Goal: Task Accomplishment & Management: Manage account settings

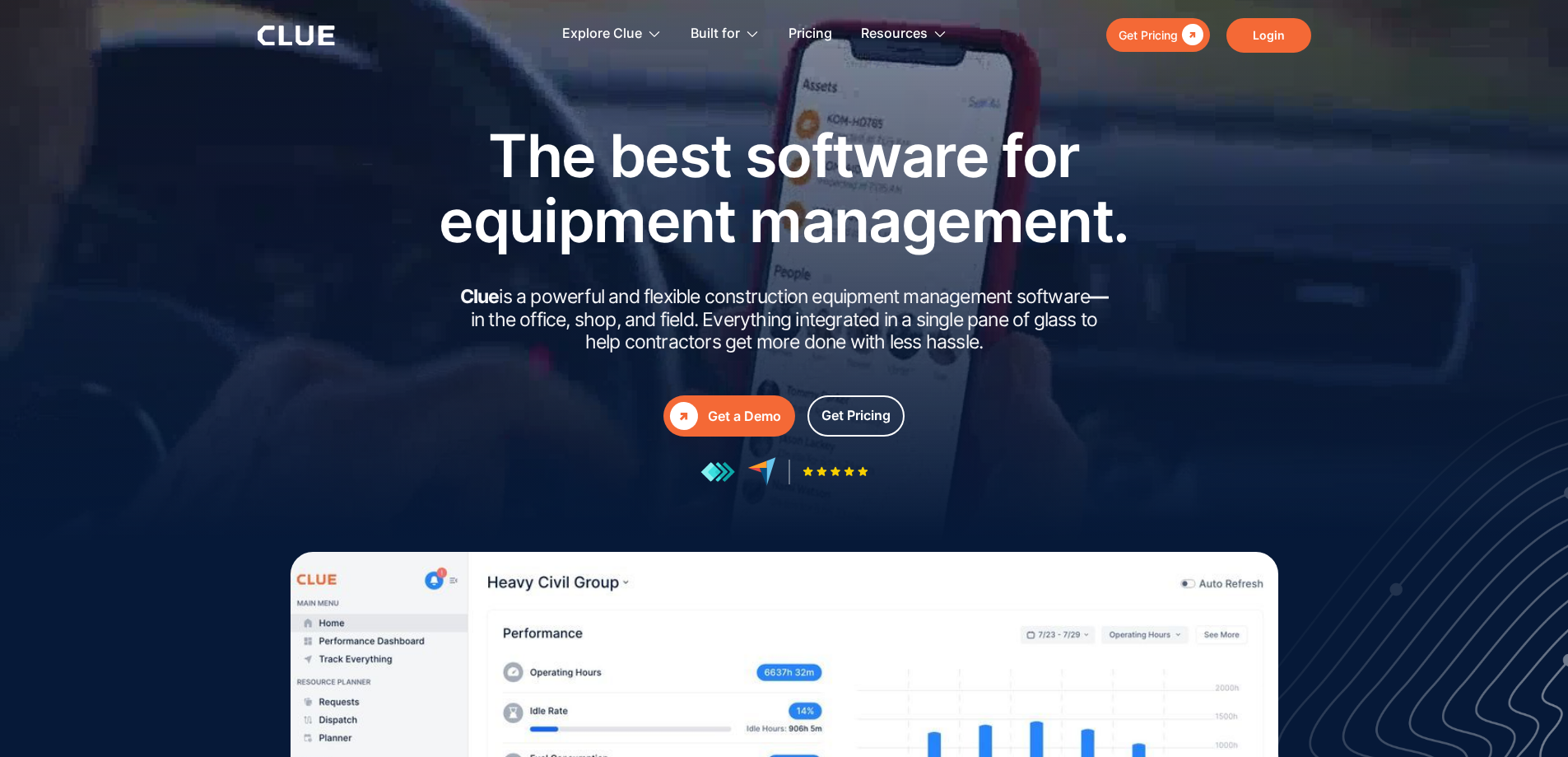
click at [1275, 32] on link "Login" at bounding box center [1270, 35] width 85 height 35
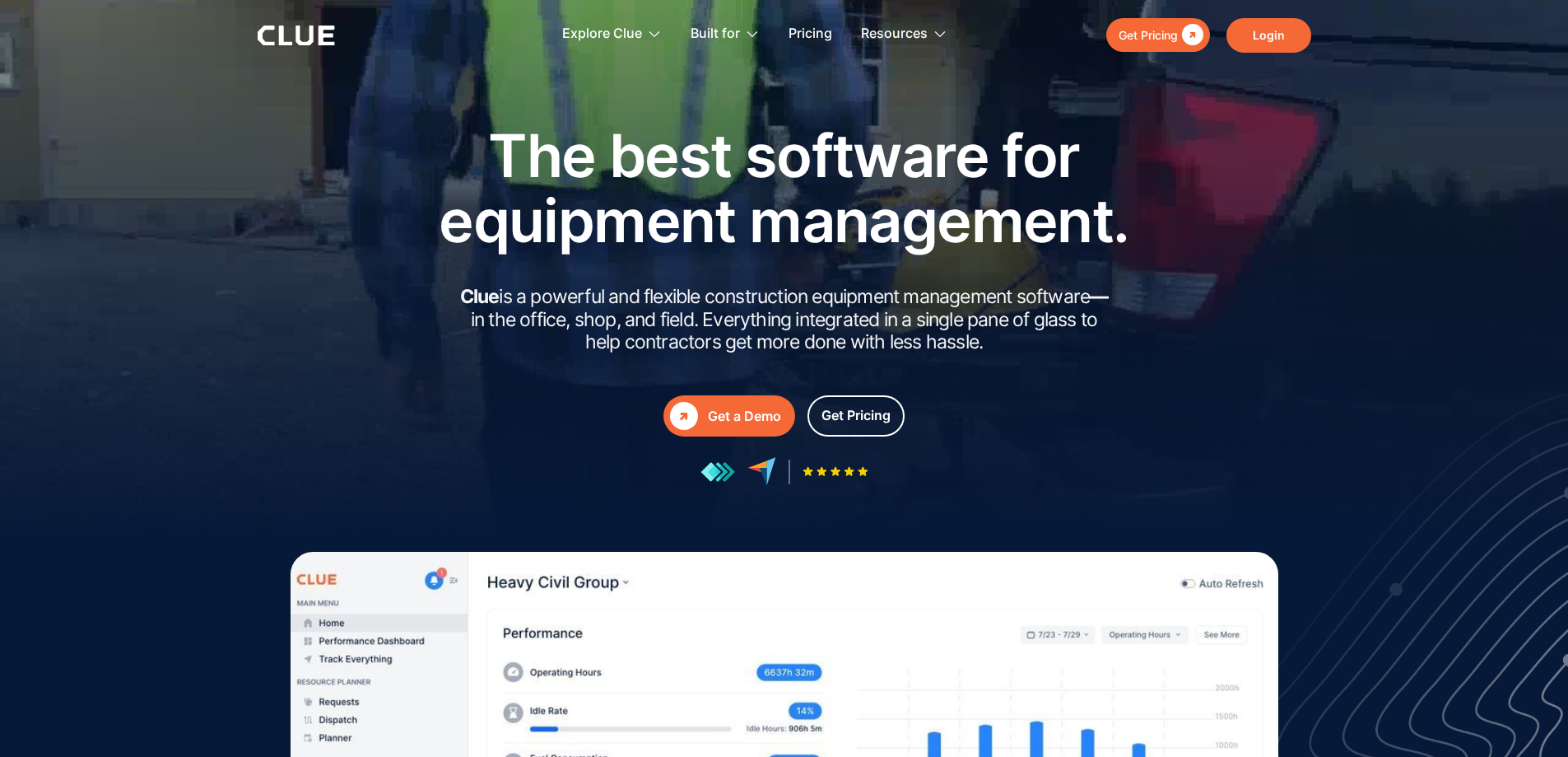
click at [1271, 33] on link "Login" at bounding box center [1270, 35] width 85 height 35
